Goal: Information Seeking & Learning: Learn about a topic

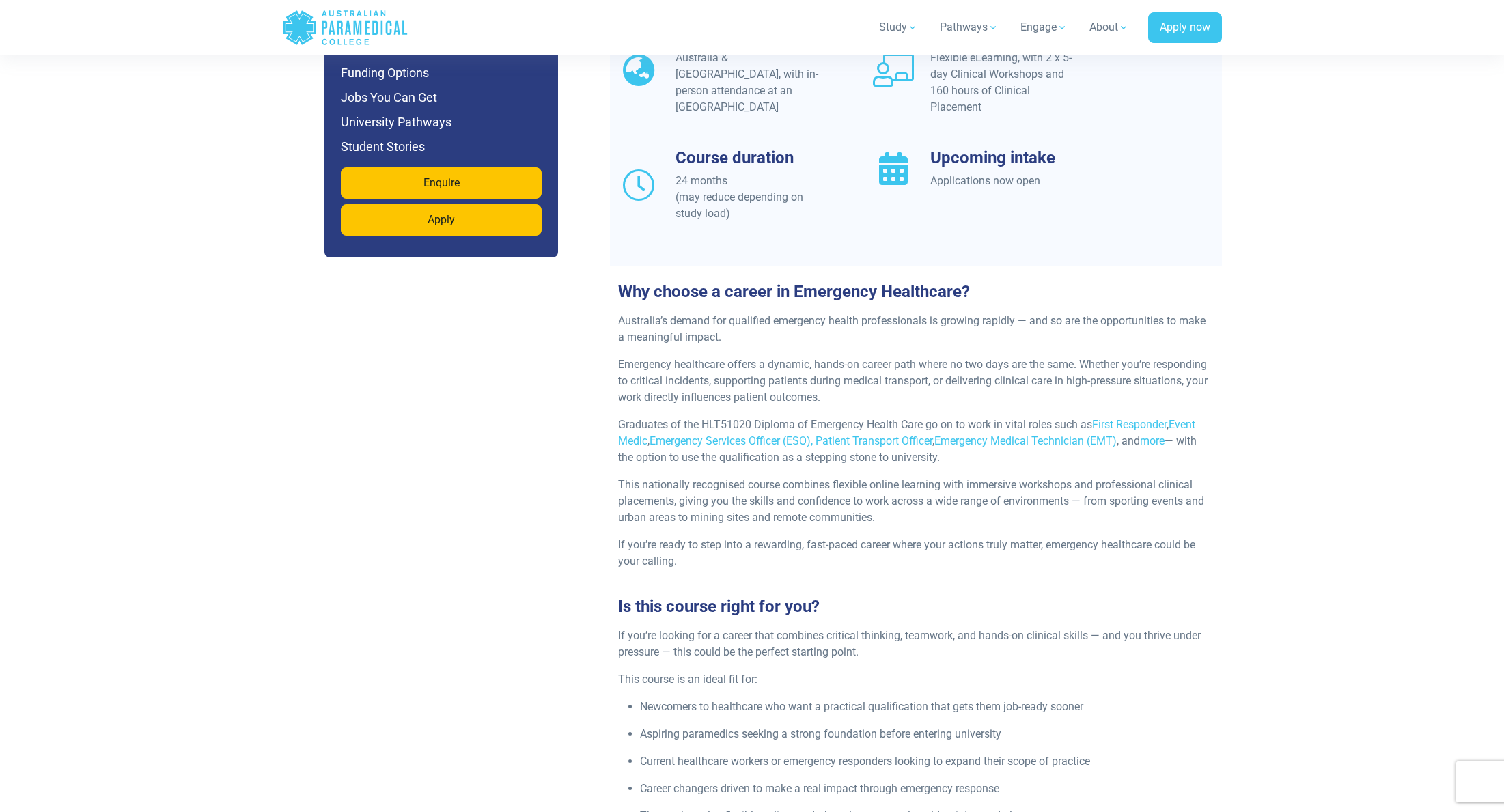
scroll to position [1430, 0]
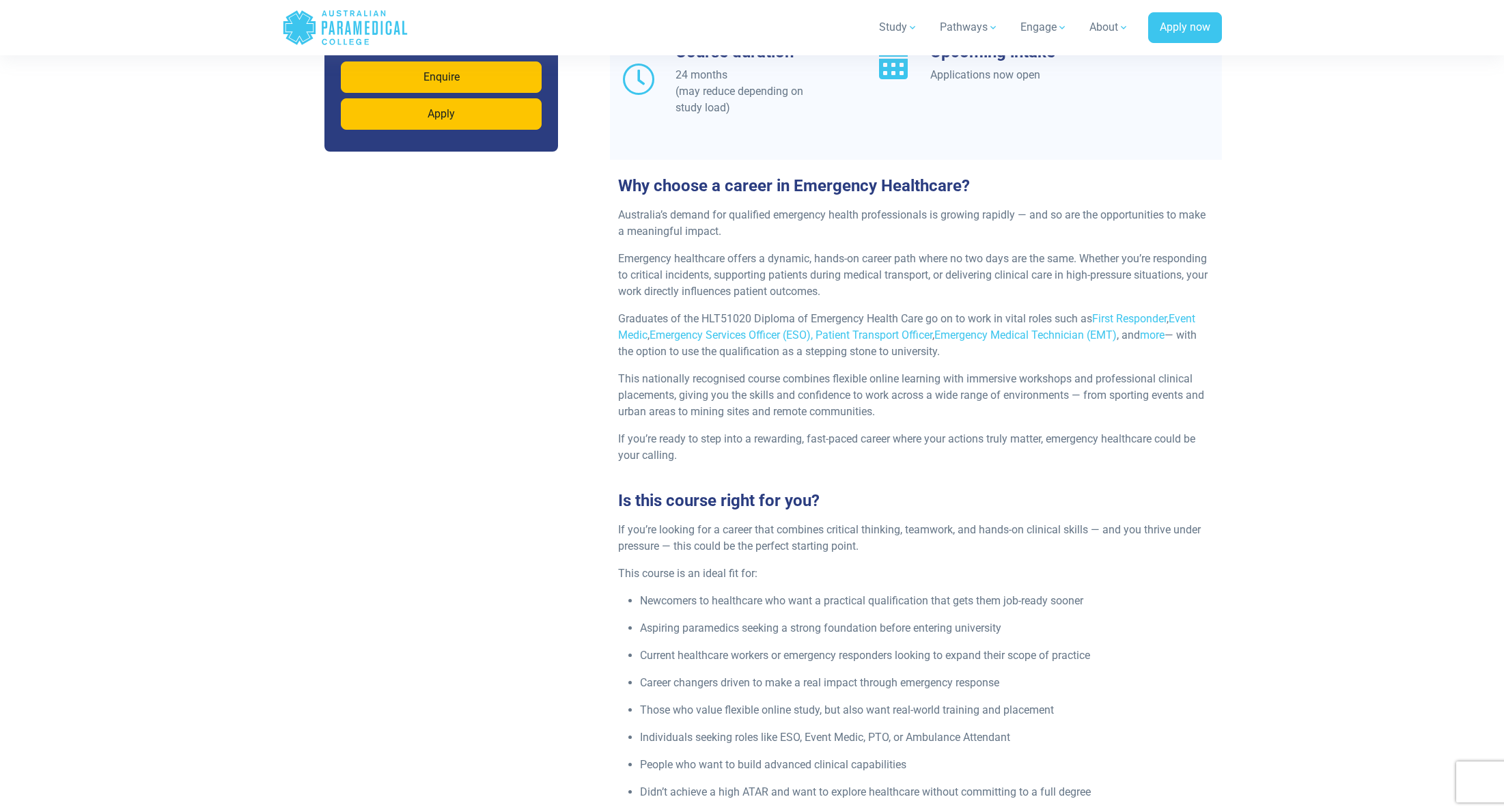
drag, startPoint x: 932, startPoint y: 371, endPoint x: 1037, endPoint y: 456, distance: 135.1
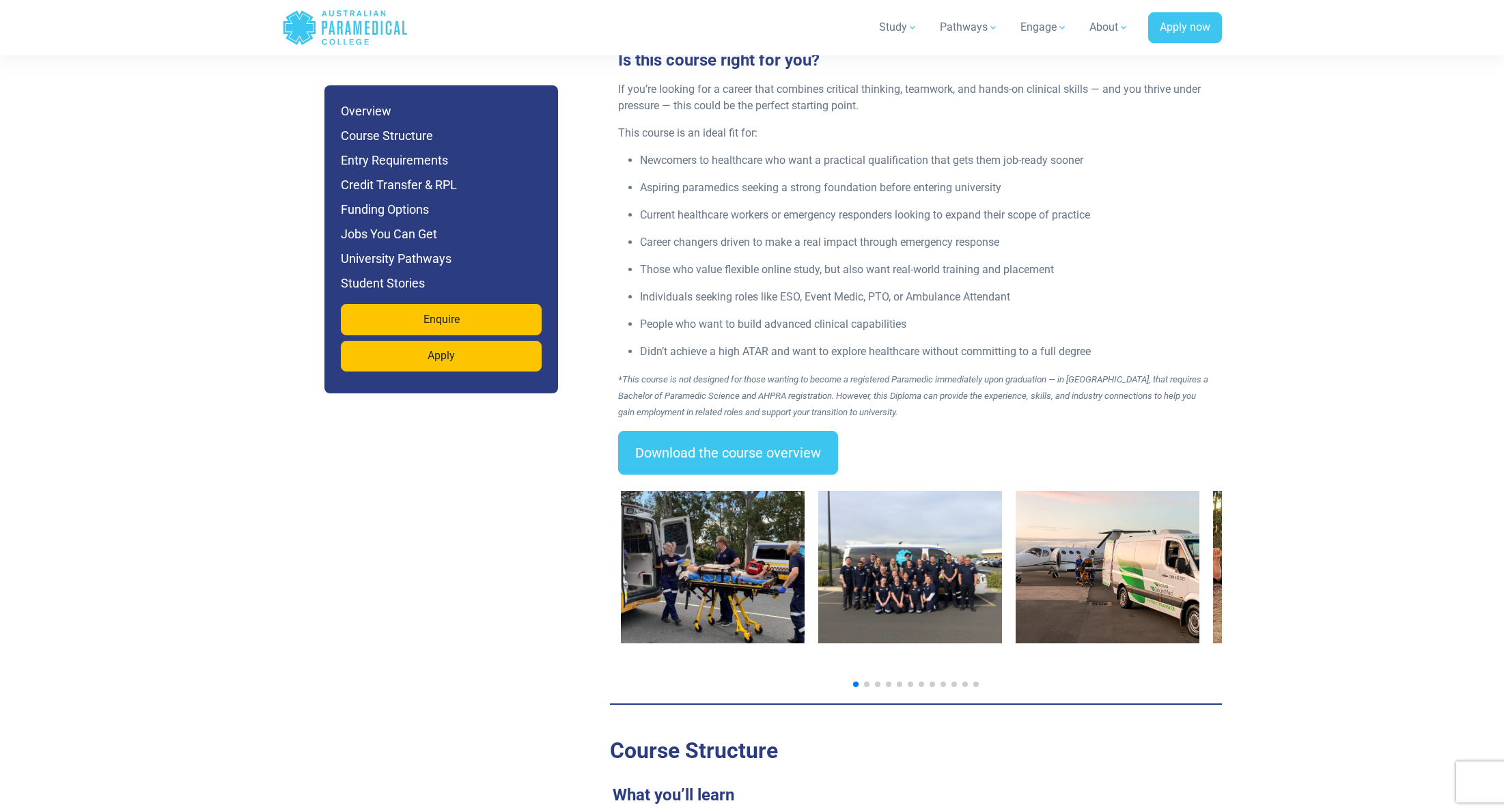
scroll to position [2093, 0]
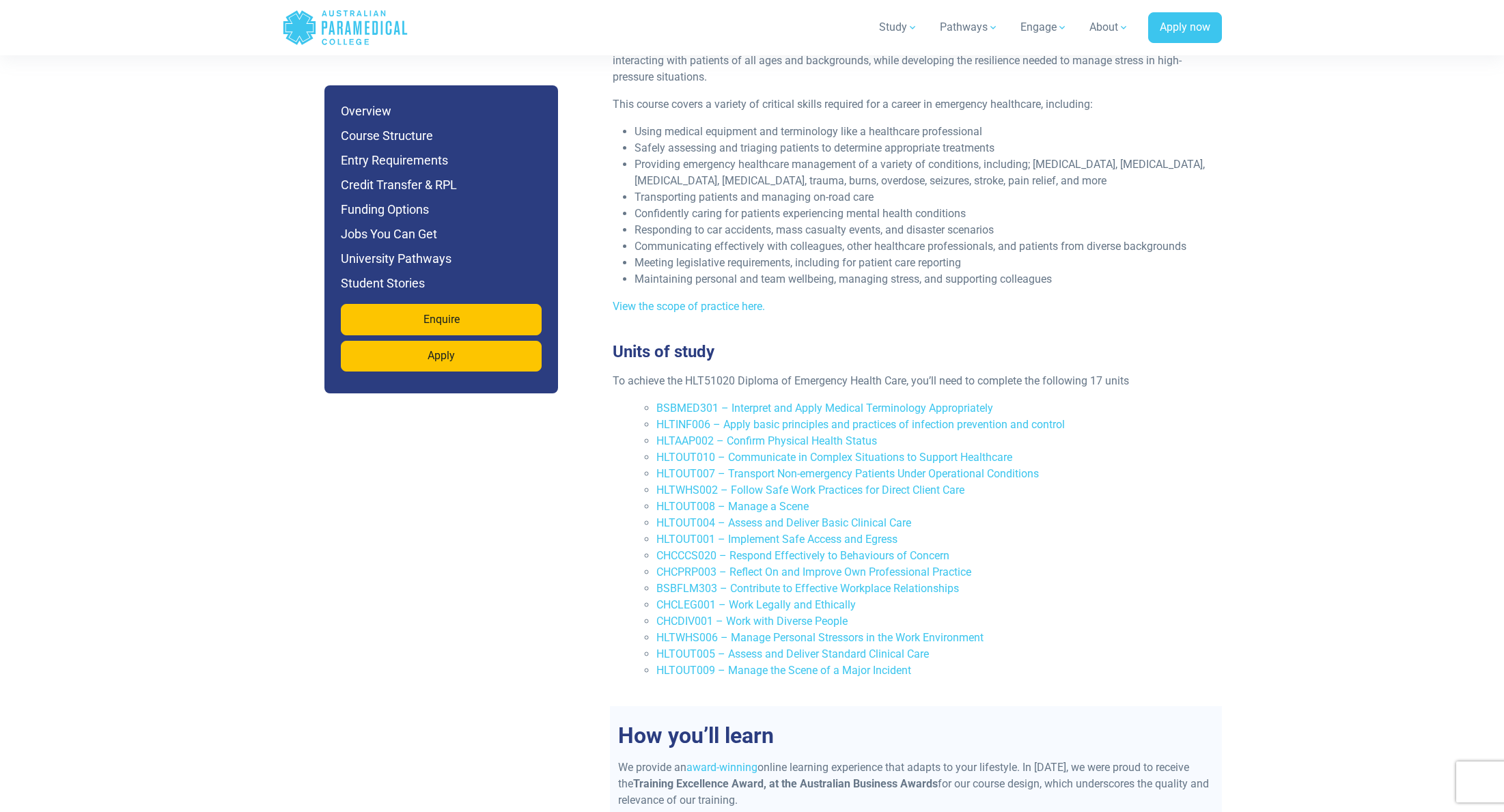
scroll to position [2768, 0]
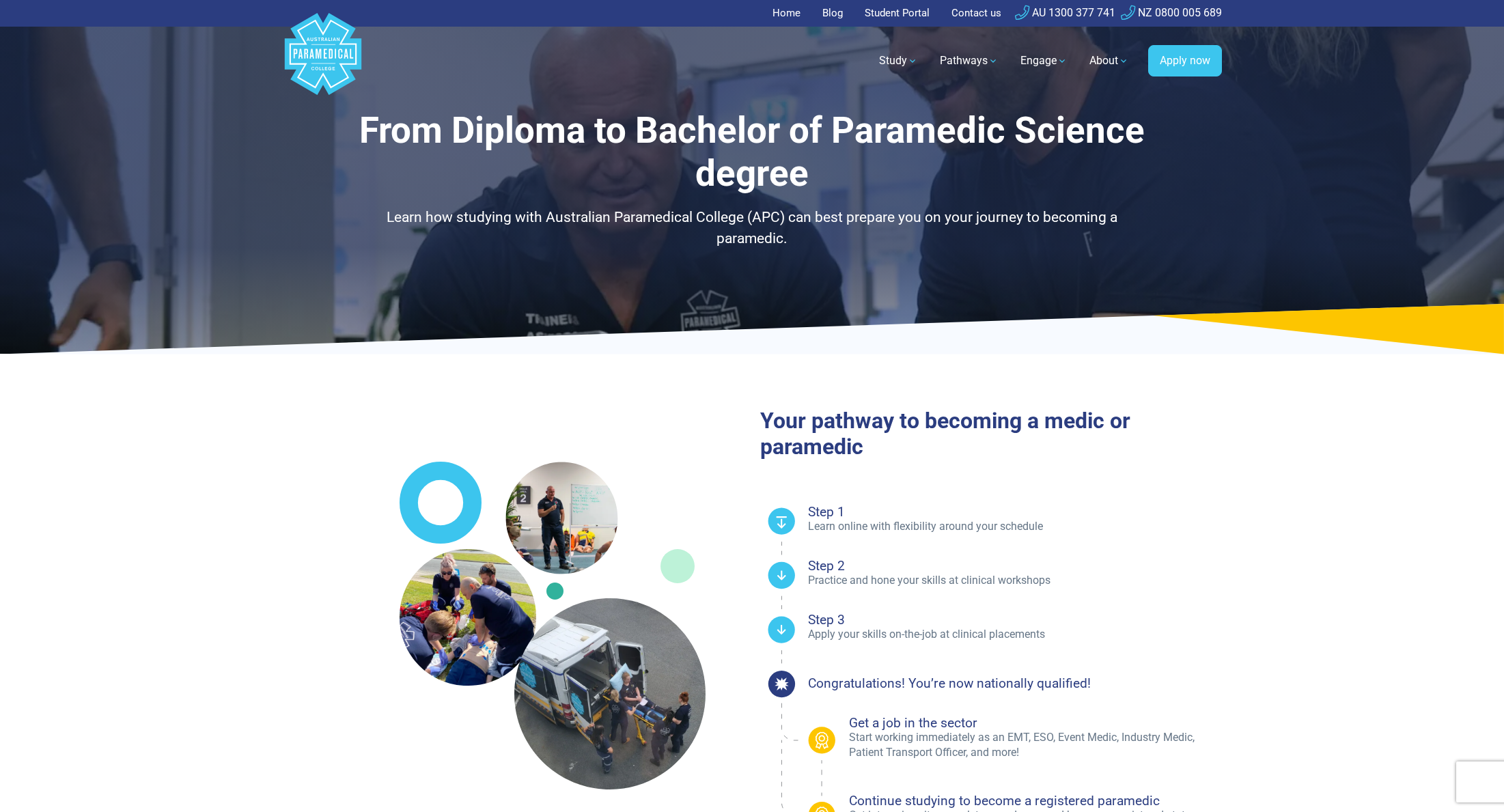
select select "**********"
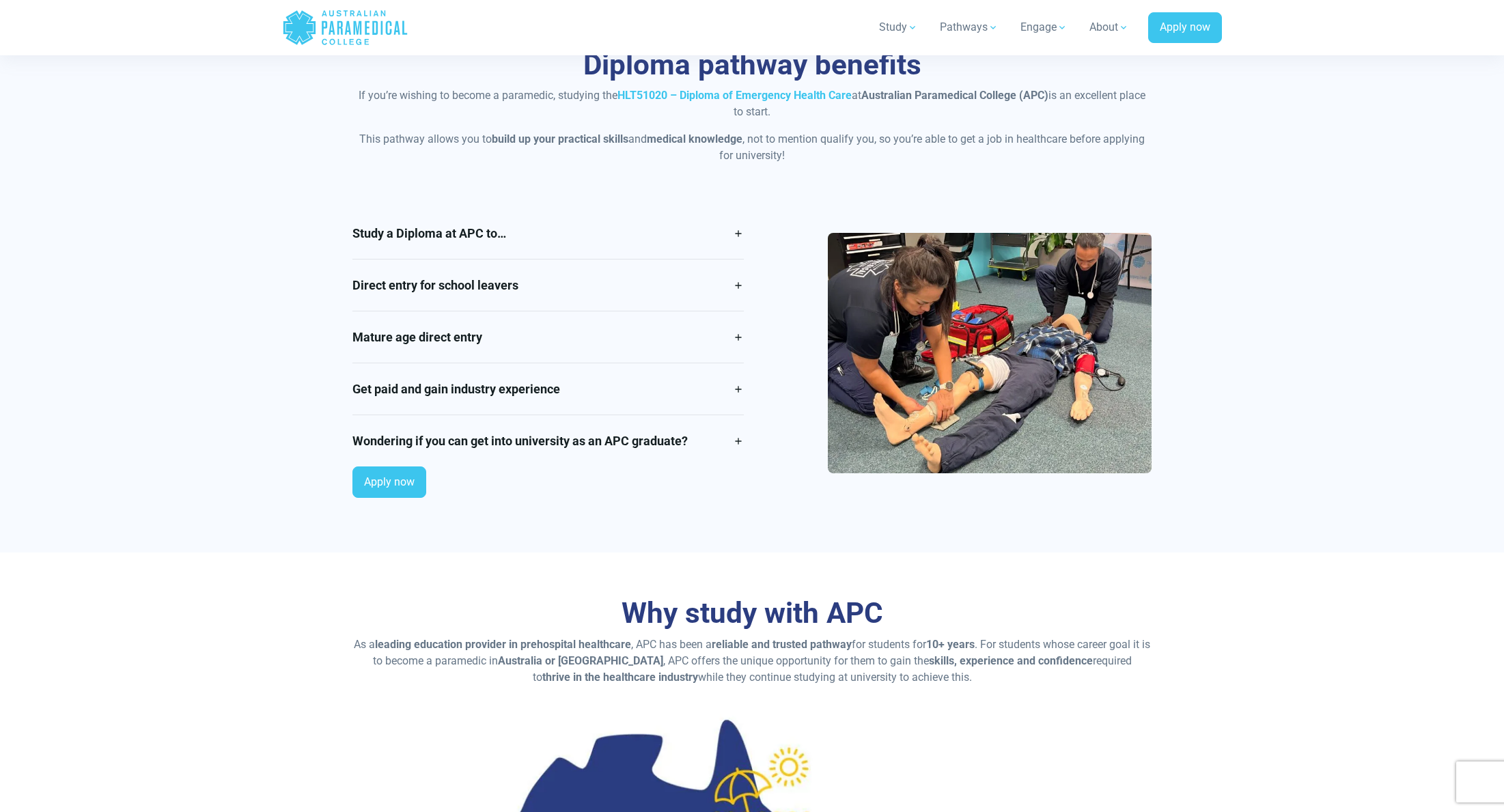
scroll to position [1118, 0]
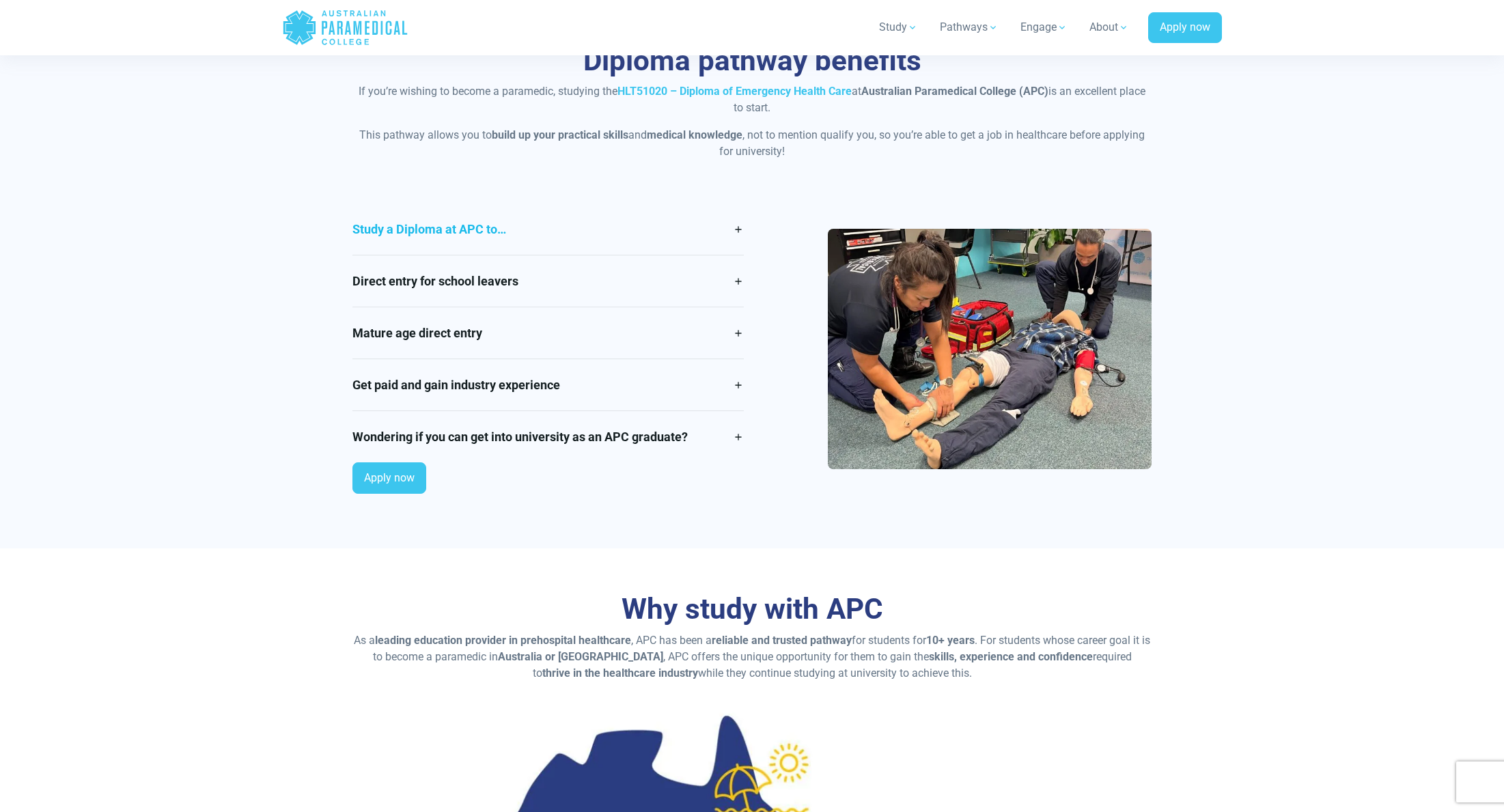
click at [659, 255] on link "Study a Diploma at APC to…" at bounding box center [548, 229] width 391 height 51
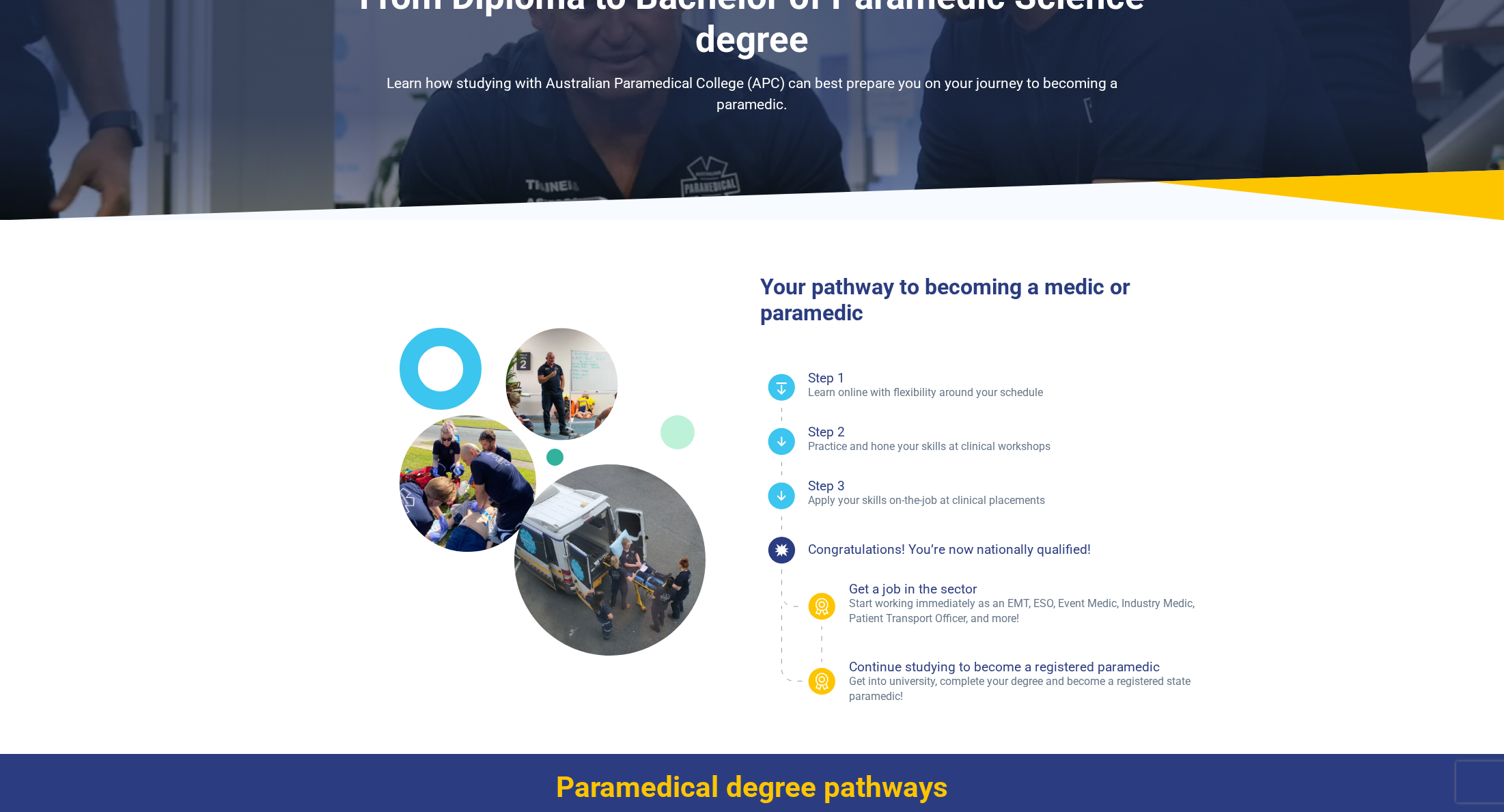
scroll to position [0, 0]
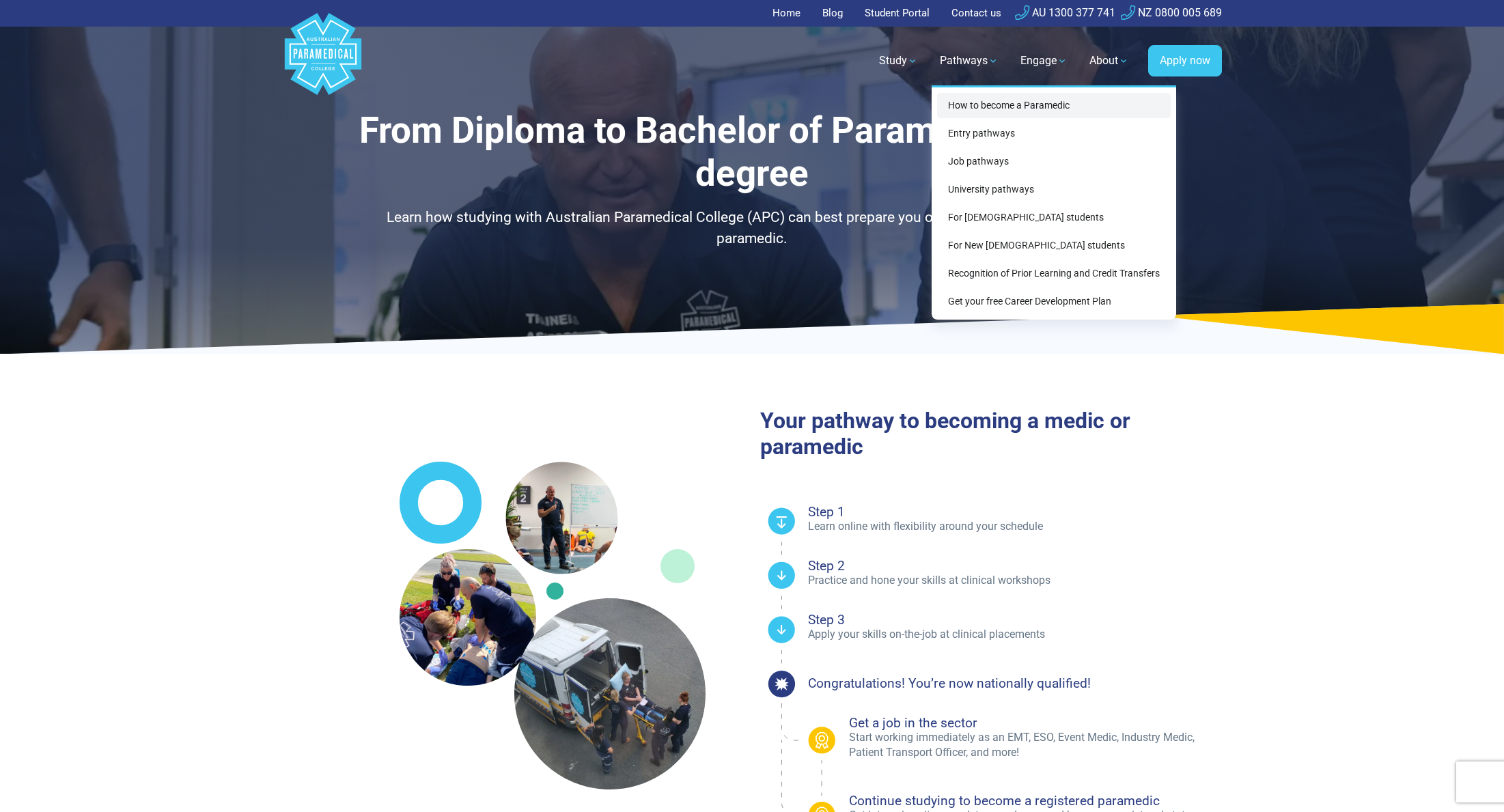
click at [937, 114] on link "How to become a Paramedic" at bounding box center [1054, 105] width 234 height 25
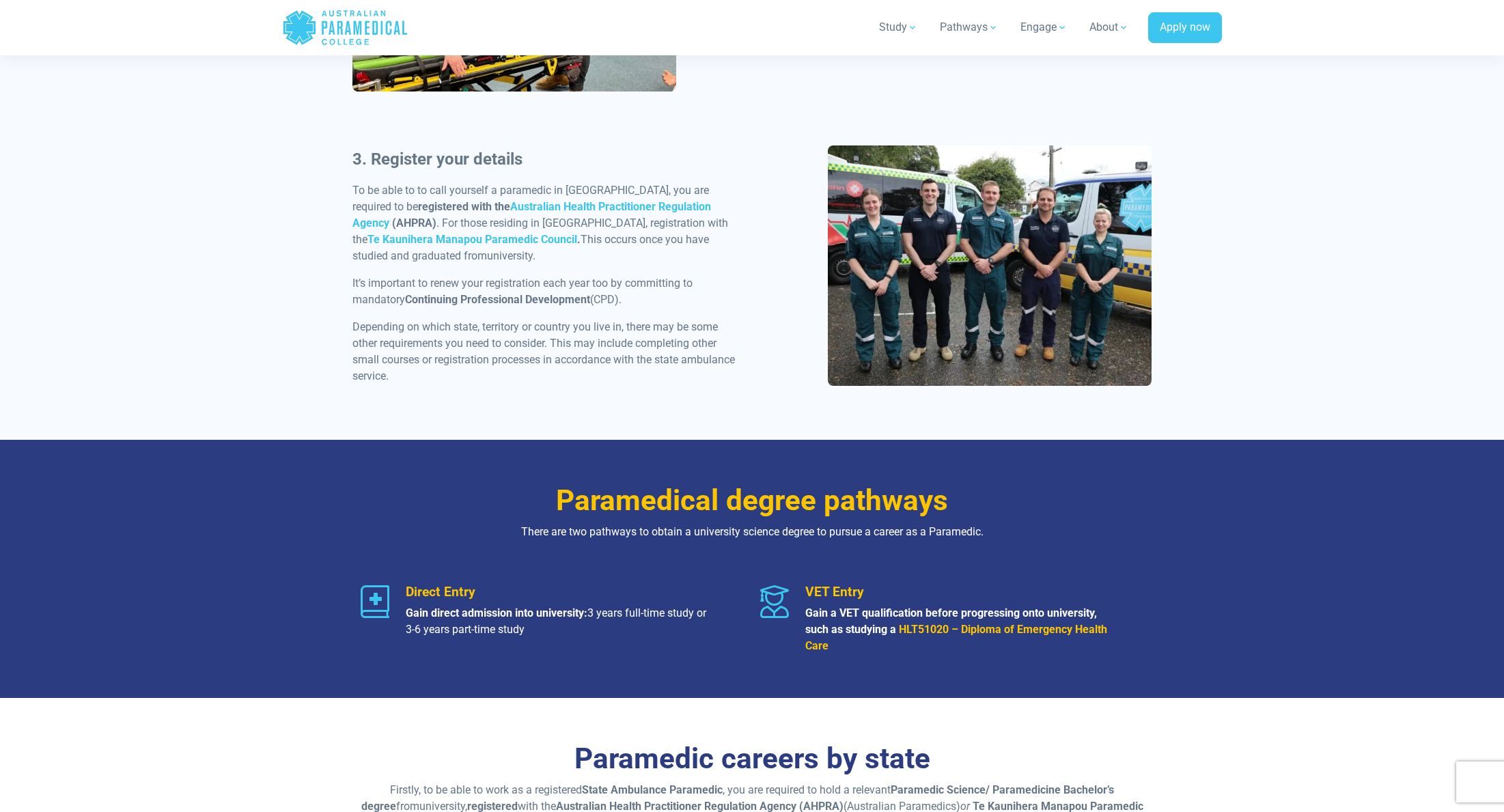
scroll to position [1562, 0]
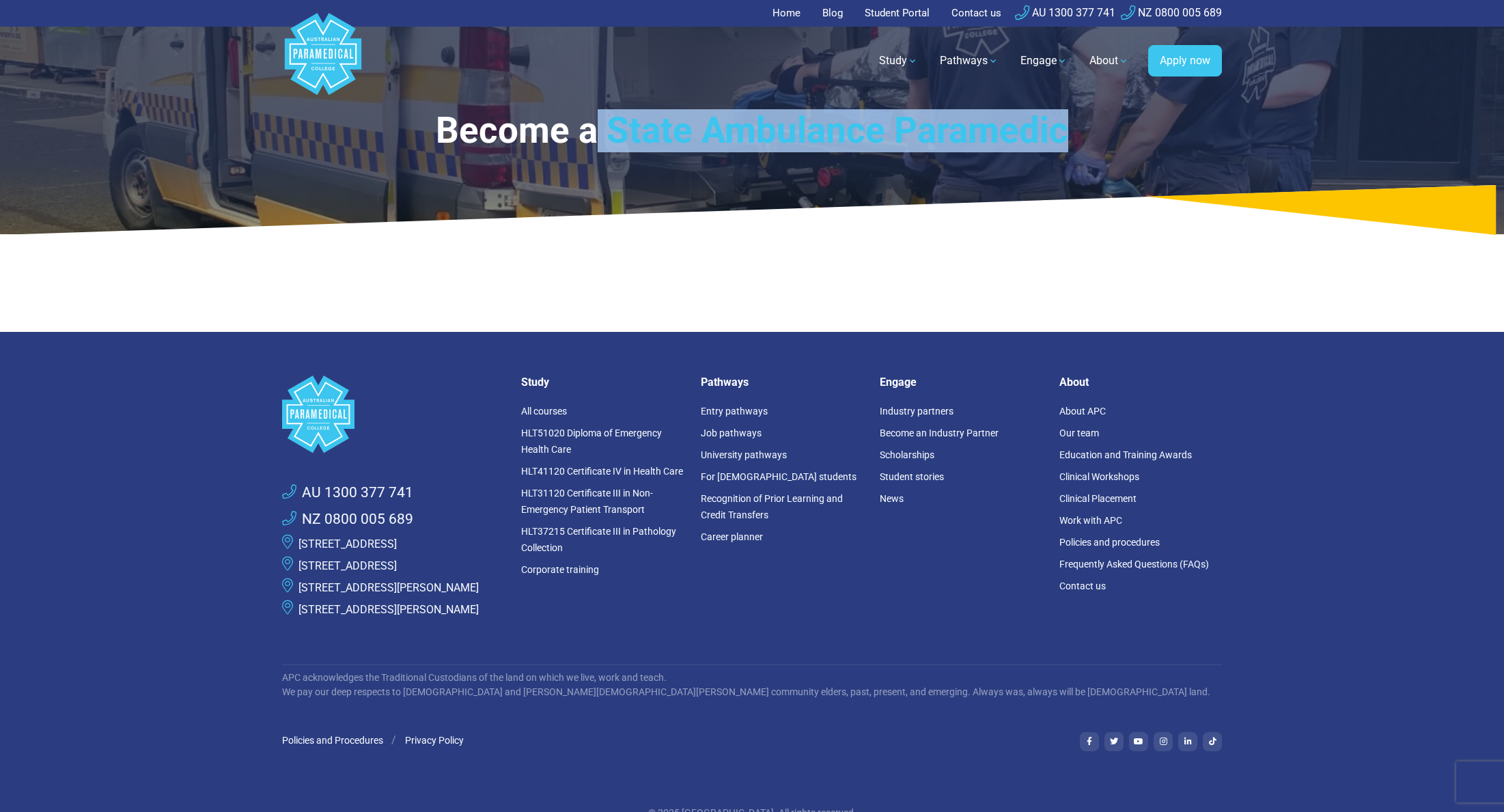
drag, startPoint x: 679, startPoint y: 169, endPoint x: 958, endPoint y: 231, distance: 285.8
click at [962, 152] on h1 "Become a State Ambulance Paramedic" at bounding box center [752, 130] width 705 height 43
copy h1 "State Ambulance Paramedic"
